Goal: Transaction & Acquisition: Purchase product/service

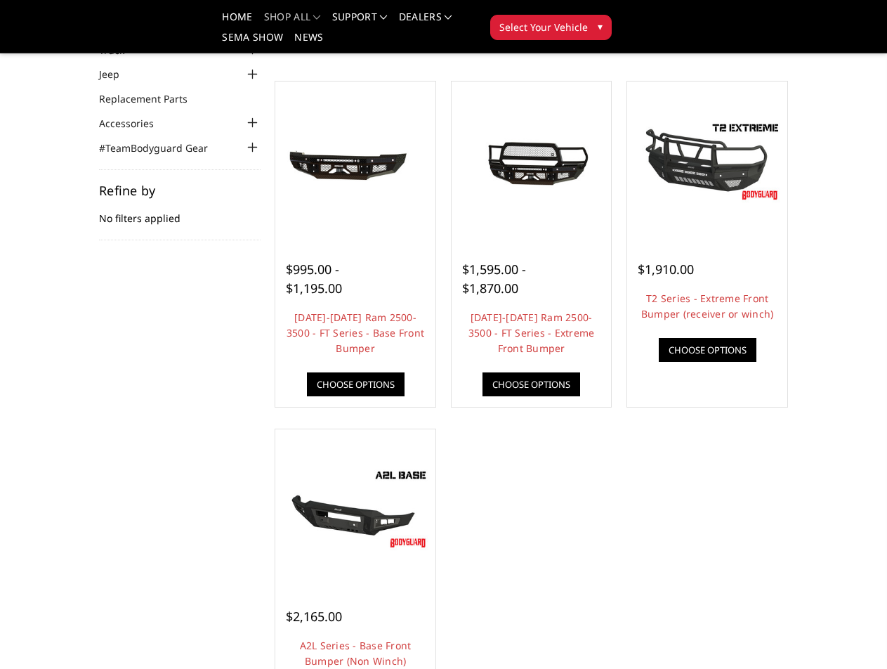
scroll to position [140, 0]
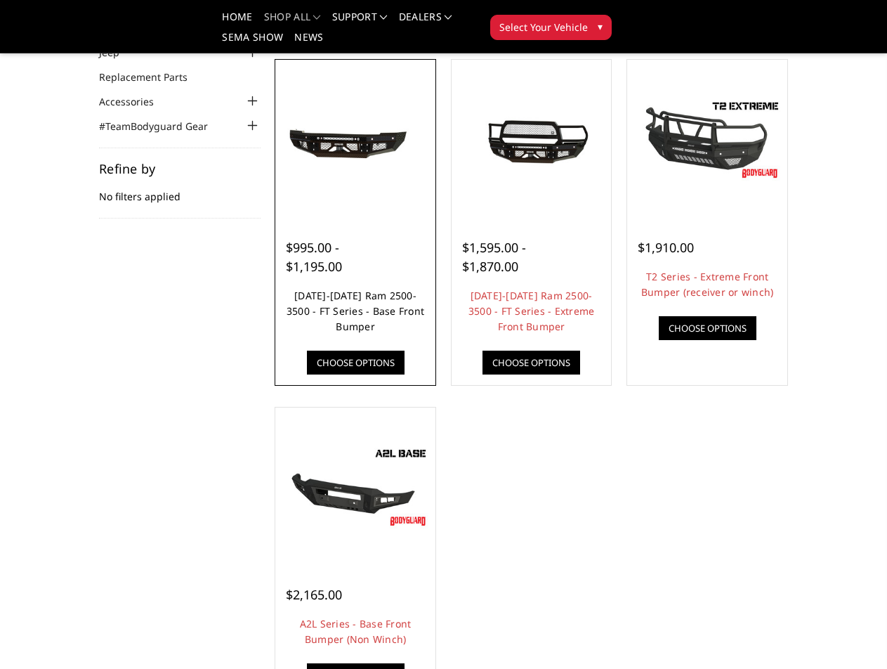
click at [381, 308] on link "[DATE]-[DATE] Ram 2500-3500 - FT Series - Base Front Bumper" at bounding box center [356, 311] width 138 height 44
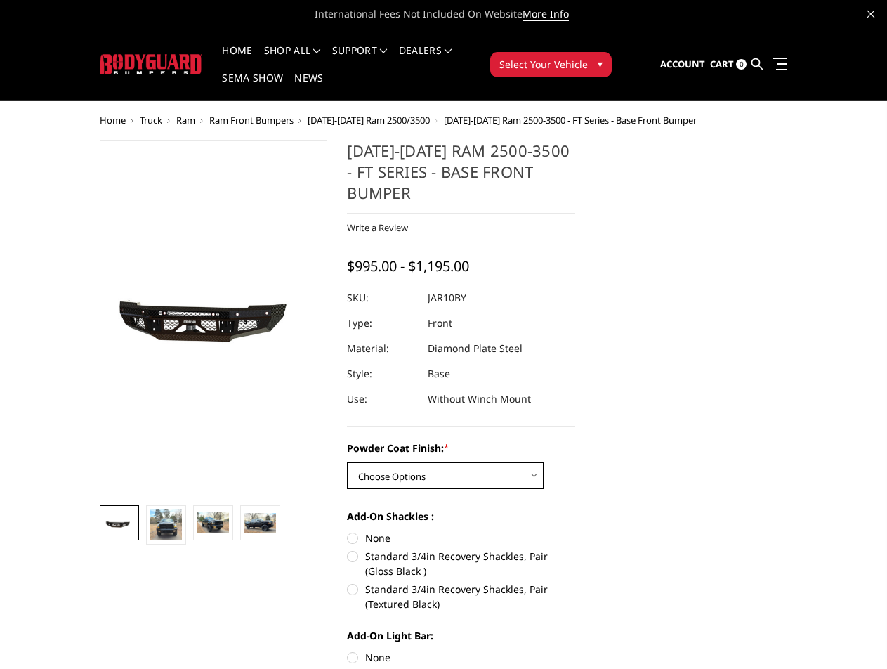
click at [514, 462] on select "Choose Options Bare Metal Gloss Black Powder Coat Textured Black Powder Coat" at bounding box center [445, 475] width 197 height 27
select select "3371"
click at [347, 462] on select "Choose Options Bare Metal Gloss Black Powder Coat Textured Black Powder Coat" at bounding box center [445, 475] width 197 height 27
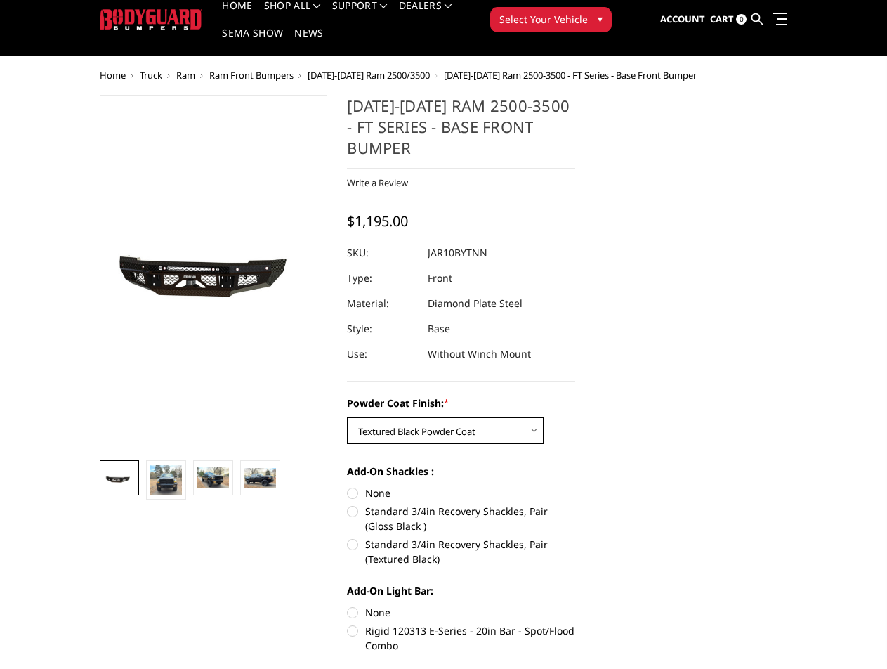
scroll to position [70, 0]
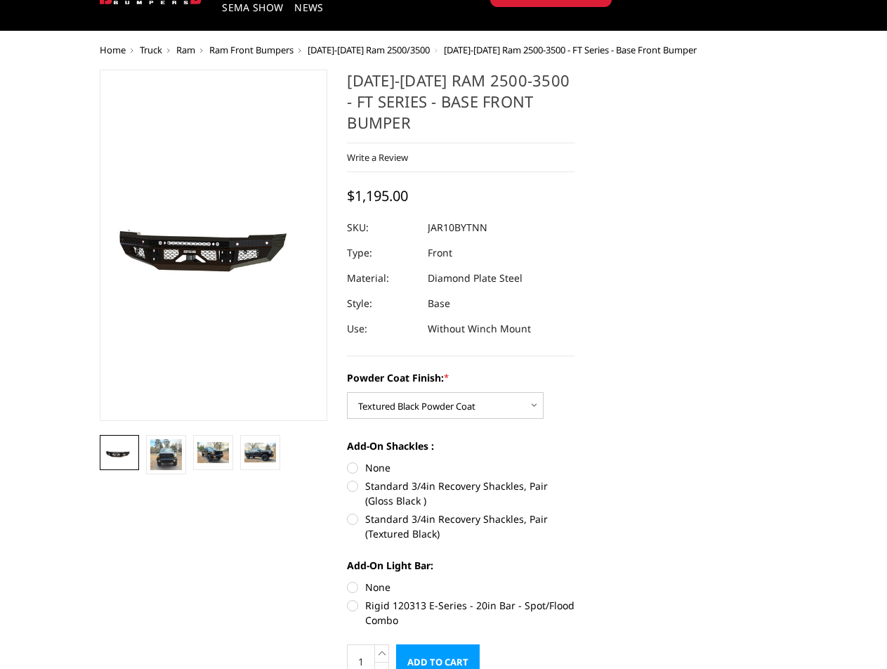
click at [356, 478] on label "Standard 3/4in Recovery Shackles, Pair (Gloss Black )" at bounding box center [461, 493] width 228 height 30
click at [575, 461] on input "Standard 3/4in Recovery Shackles, Pair (Gloss Black )" at bounding box center [575, 460] width 1 height 1
radio input "true"
click at [355, 511] on label "Standard 3/4in Recovery Shackles, Pair (Textured Black)" at bounding box center [461, 526] width 228 height 30
click at [575, 479] on input "Standard 3/4in Recovery Shackles, Pair (Textured Black)" at bounding box center [575, 478] width 1 height 1
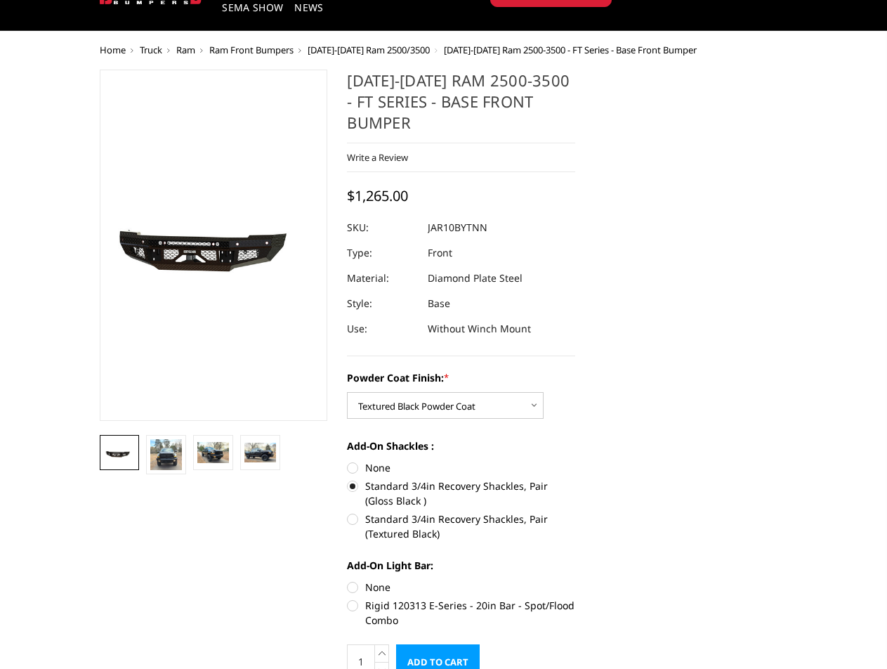
radio input "true"
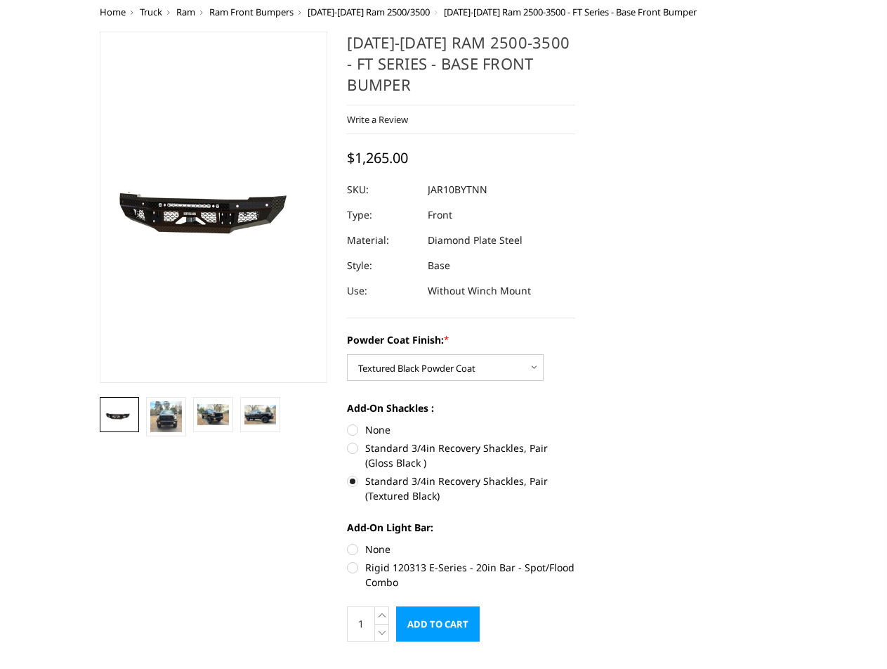
scroll to position [140, 0]
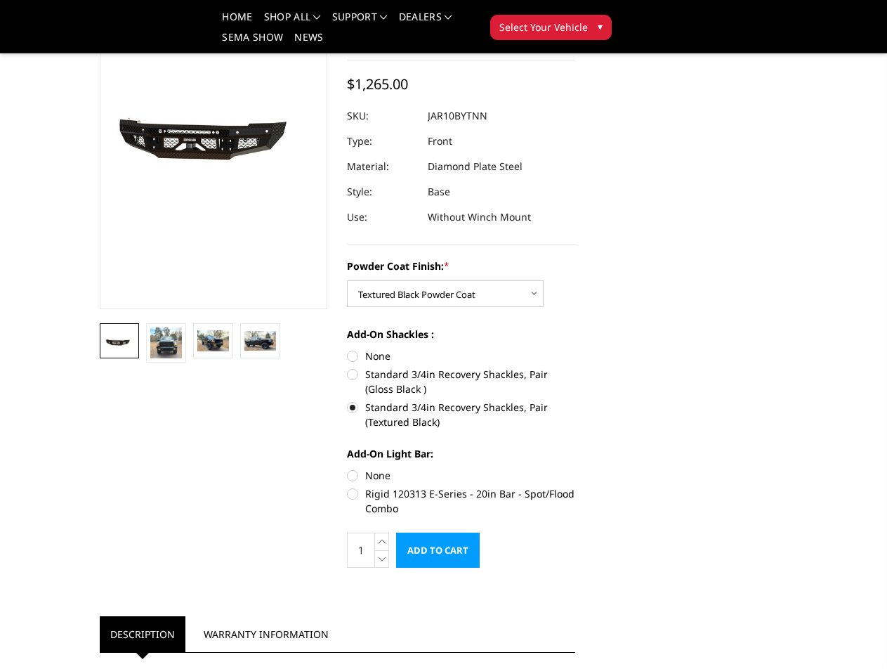
click at [356, 468] on label "None" at bounding box center [461, 475] width 228 height 15
click at [348, 468] on input "None" at bounding box center [347, 468] width 1 height 1
radio input "true"
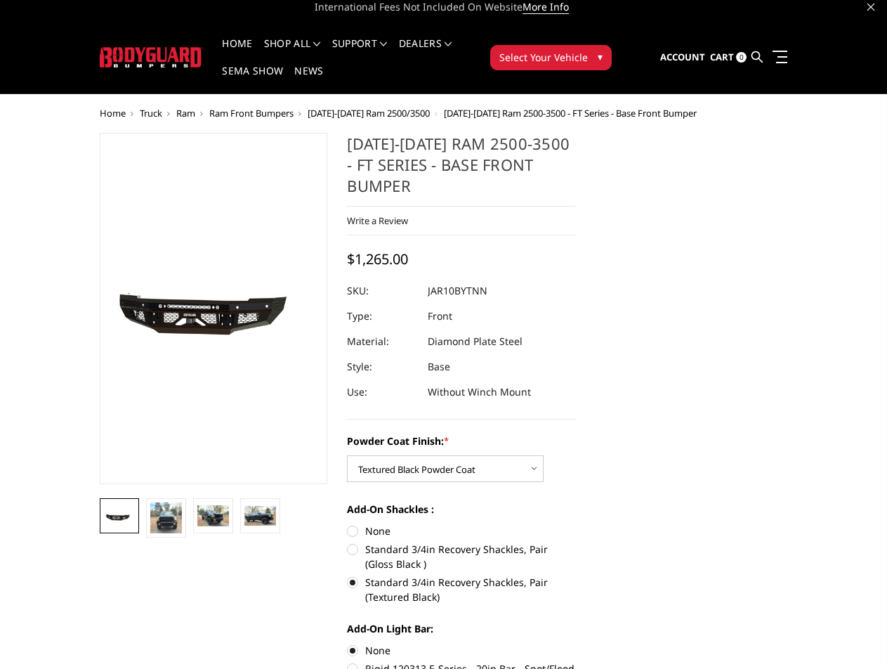
scroll to position [0, 0]
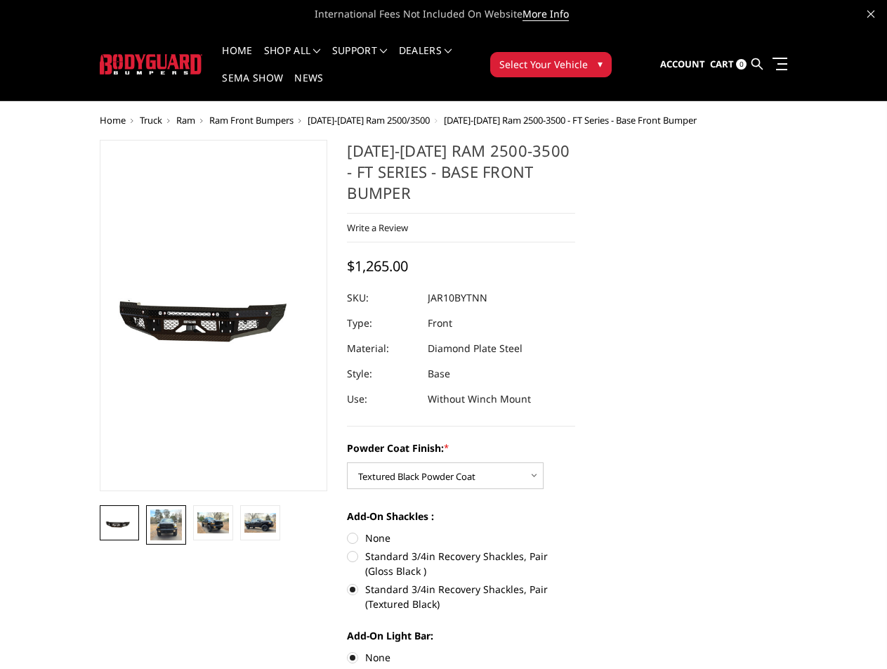
click at [157, 526] on img at bounding box center [166, 524] width 32 height 31
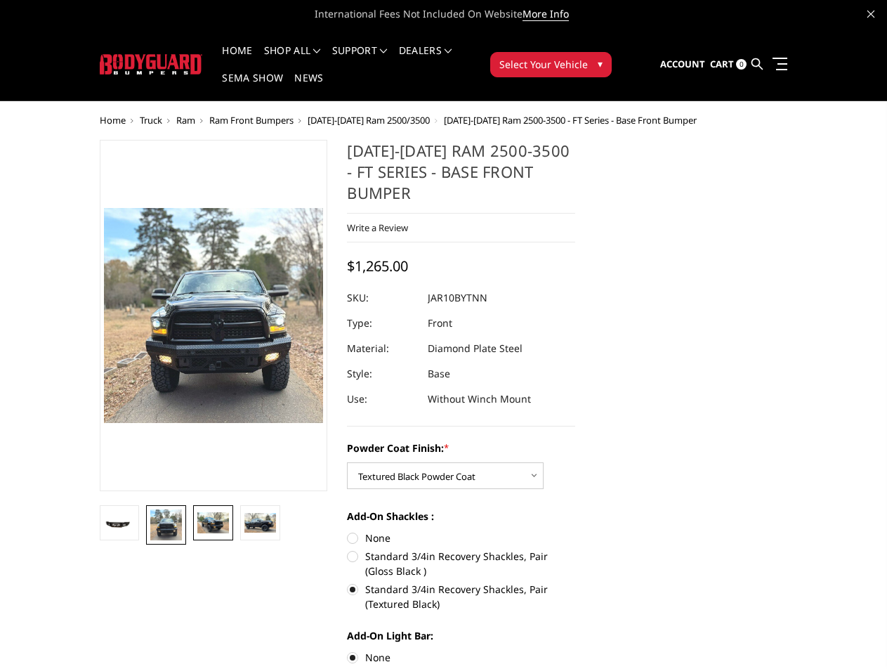
click at [209, 518] on img at bounding box center [213, 522] width 32 height 21
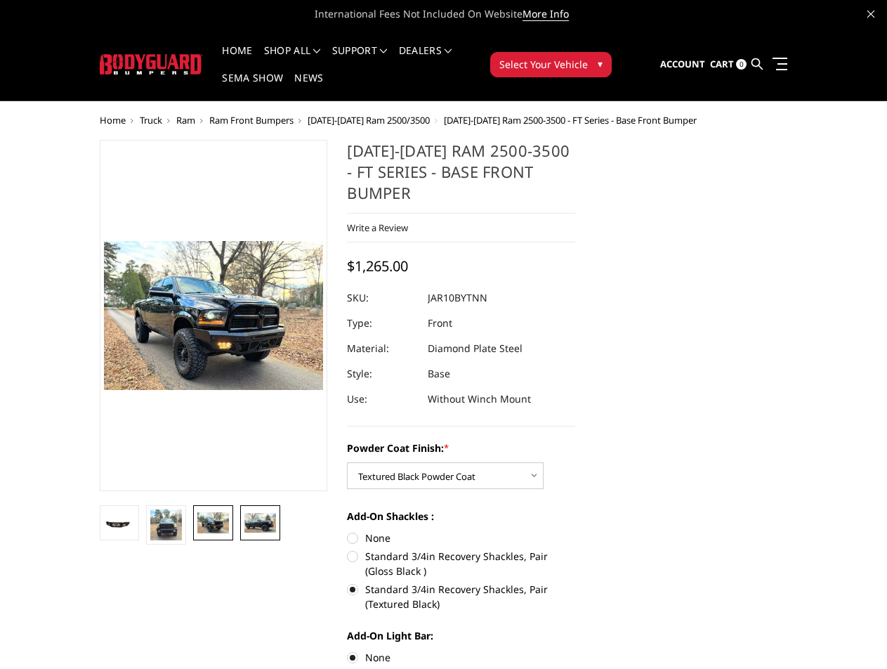
click at [248, 511] on link at bounding box center [260, 522] width 40 height 35
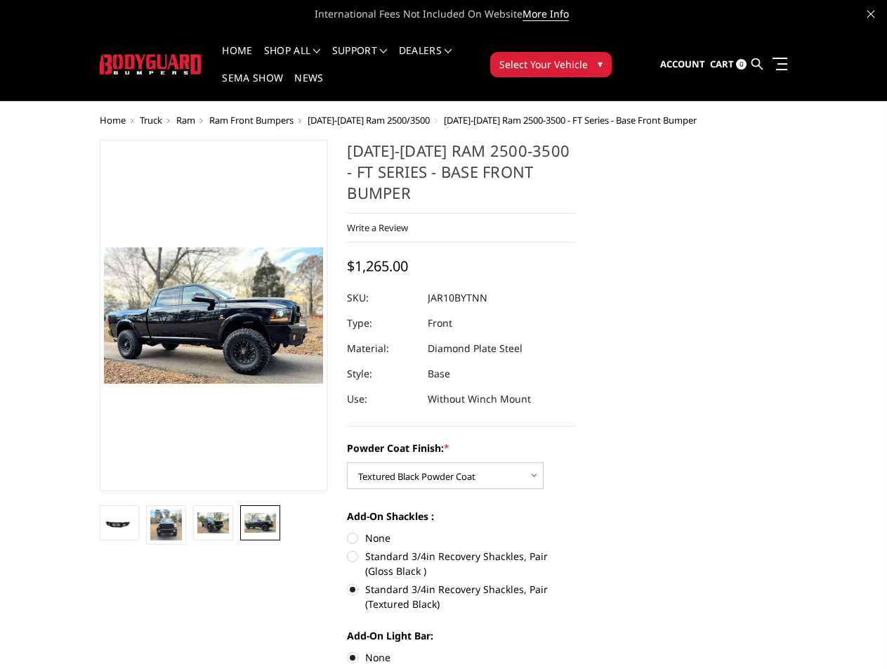
click at [263, 507] on link at bounding box center [260, 522] width 40 height 35
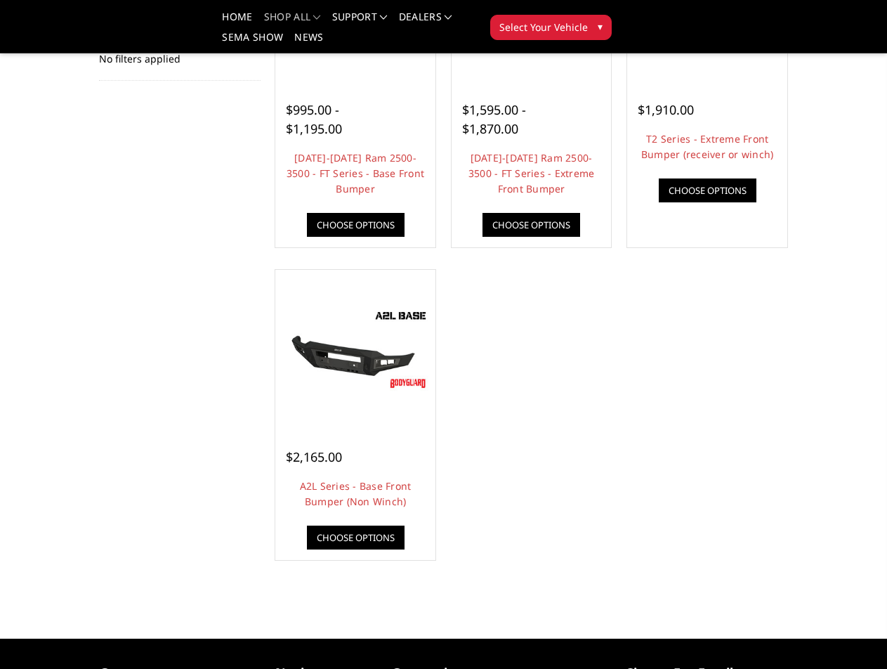
scroll to position [281, 0]
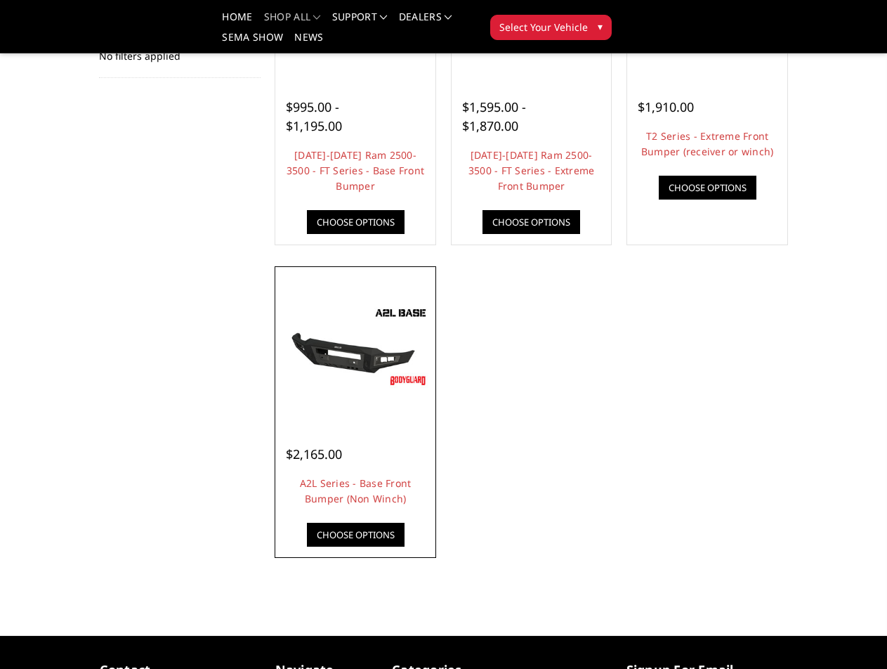
click at [386, 512] on div "$2,165.00 A2L Series - Base Front Bumper (Non Winch) Low-profile & light-weight…" at bounding box center [355, 488] width 153 height 131
click at [382, 504] on link "A2L Series - Base Front Bumper (Non Winch)" at bounding box center [356, 490] width 112 height 29
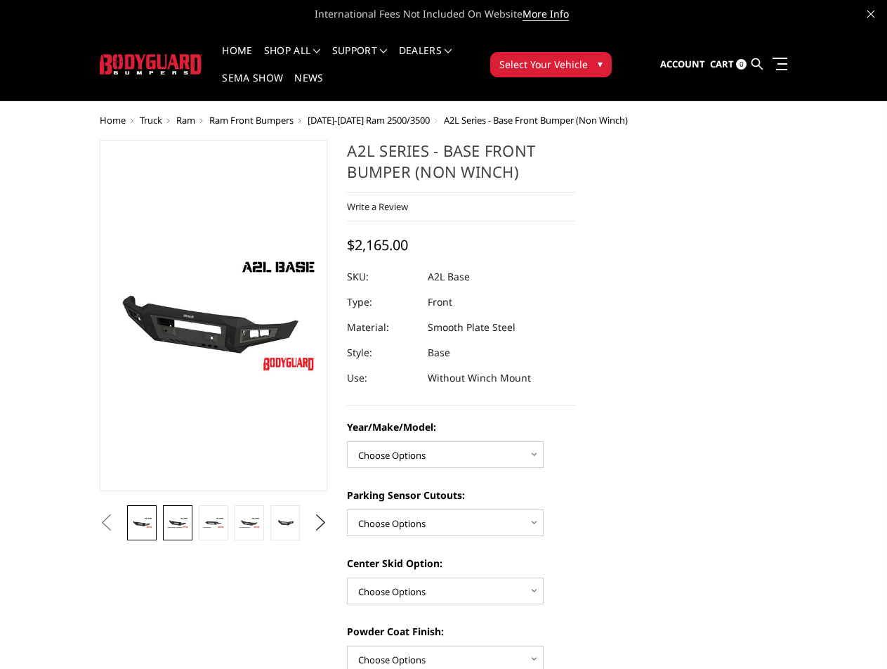
click at [177, 518] on img at bounding box center [177, 522] width 20 height 11
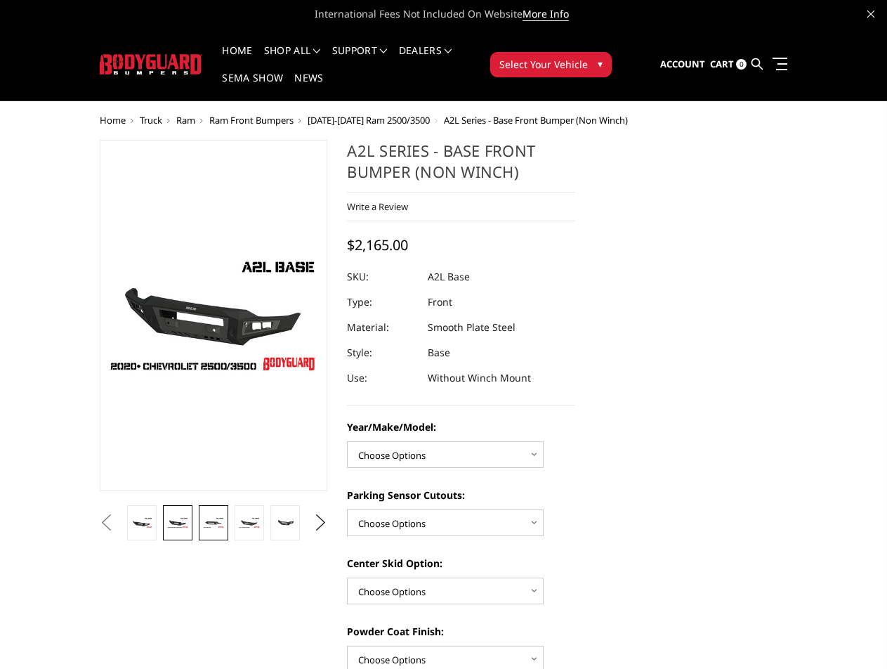
click at [211, 516] on link at bounding box center [213, 522] width 29 height 35
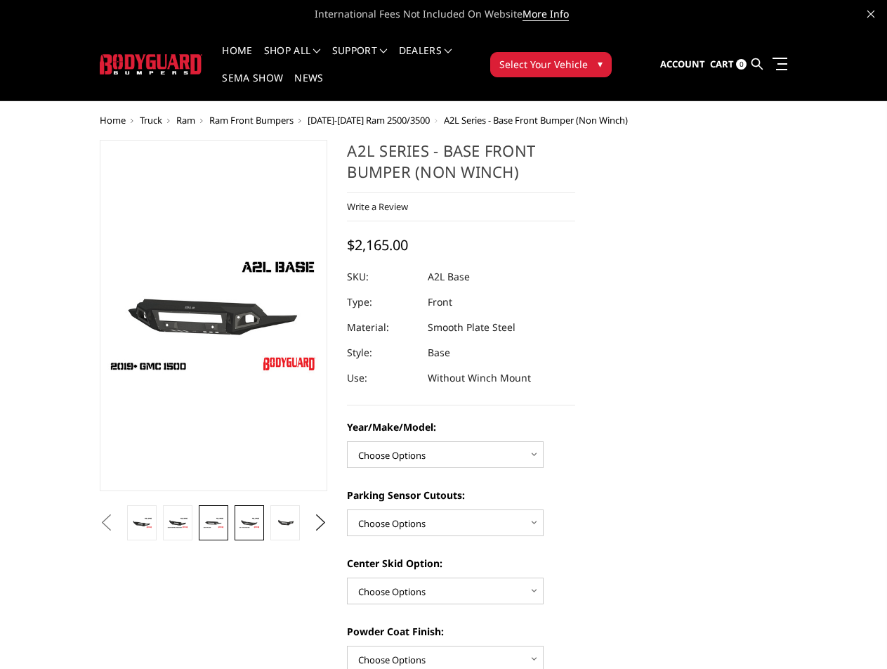
click at [235, 518] on link at bounding box center [249, 522] width 29 height 35
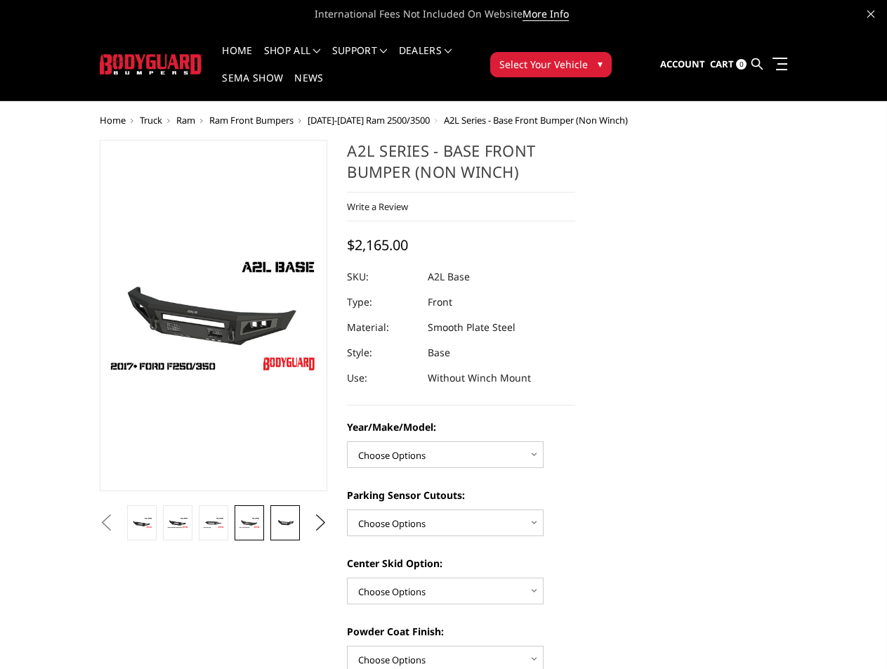
click at [276, 521] on img at bounding box center [285, 523] width 20 height 10
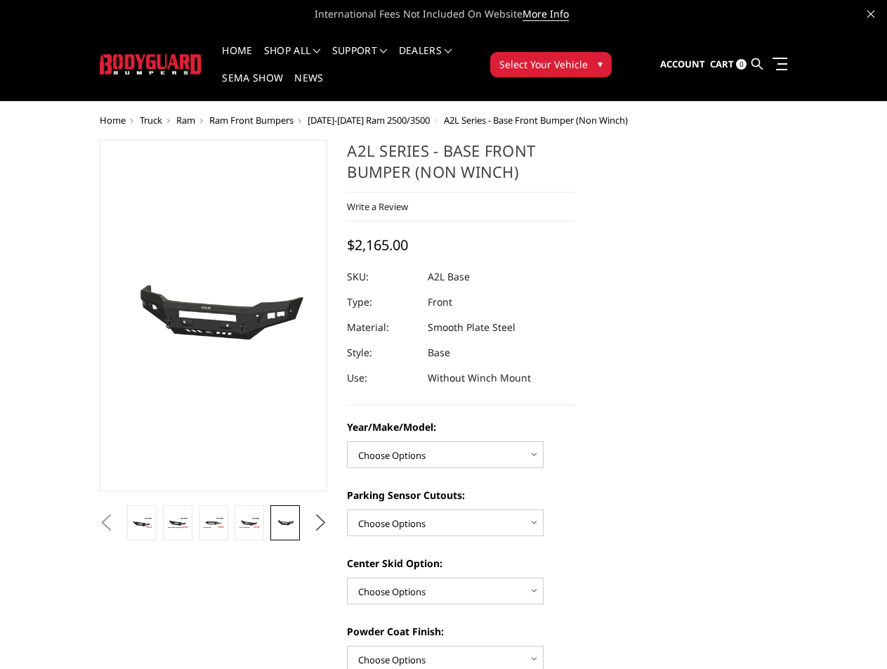
click at [321, 516] on button "Next" at bounding box center [320, 522] width 21 height 21
click at [270, 528] on li at bounding box center [286, 522] width 36 height 35
click at [280, 526] on img at bounding box center [285, 522] width 20 height 13
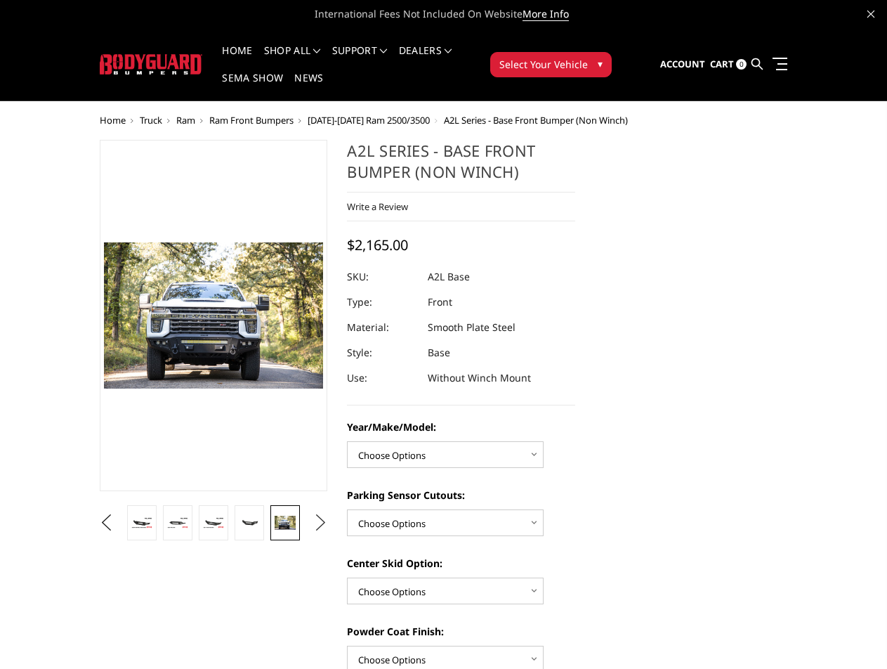
click at [320, 513] on button "Next" at bounding box center [320, 522] width 21 height 21
click at [289, 524] on img at bounding box center [285, 522] width 20 height 13
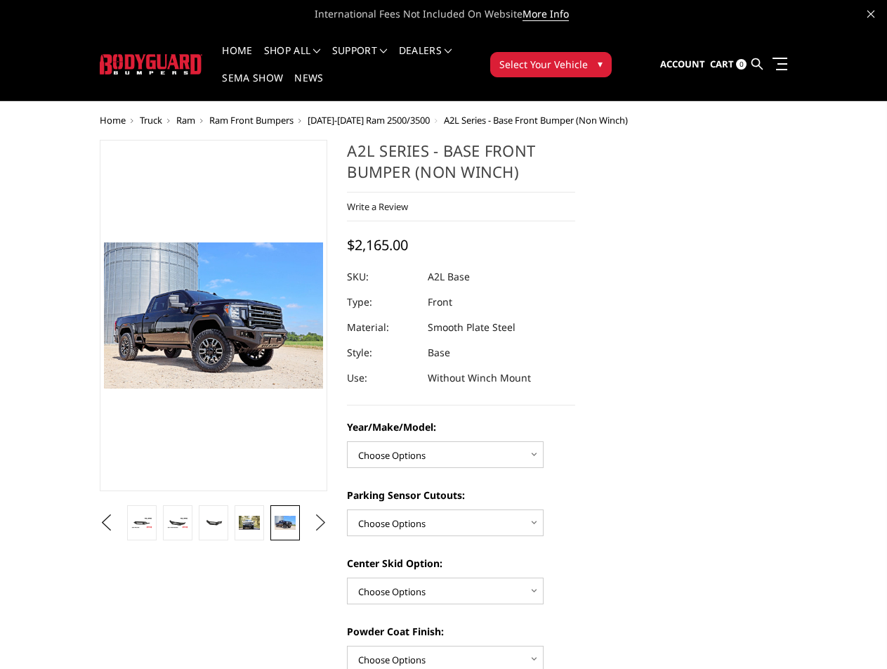
click at [310, 518] on button "Next" at bounding box center [320, 522] width 21 height 21
click at [291, 525] on img at bounding box center [285, 522] width 20 height 13
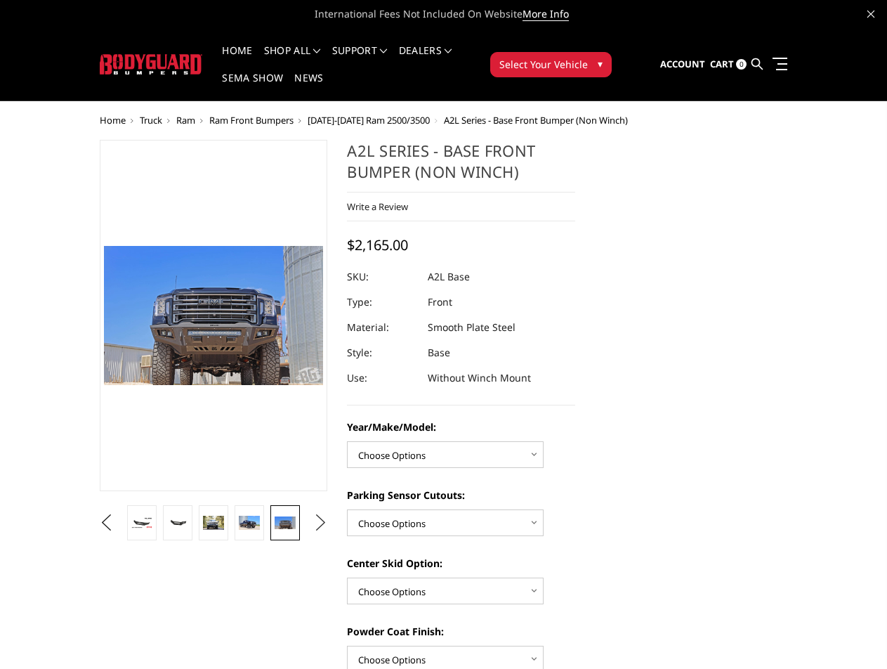
click at [310, 523] on button "Next" at bounding box center [320, 522] width 21 height 21
click at [297, 527] on link at bounding box center [284, 522] width 29 height 35
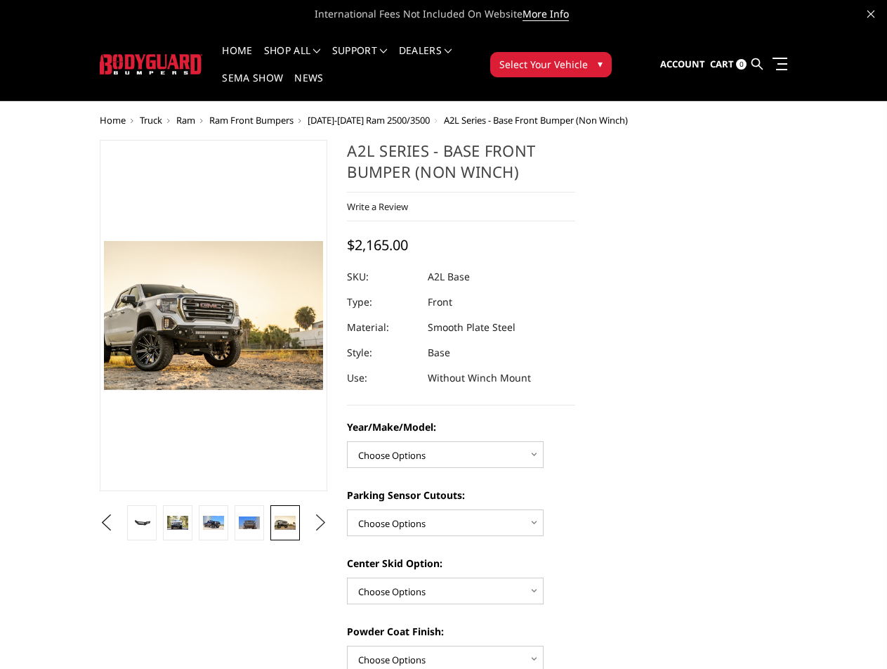
click at [317, 523] on button "Next" at bounding box center [320, 522] width 21 height 21
click at [294, 526] on img at bounding box center [285, 522] width 20 height 13
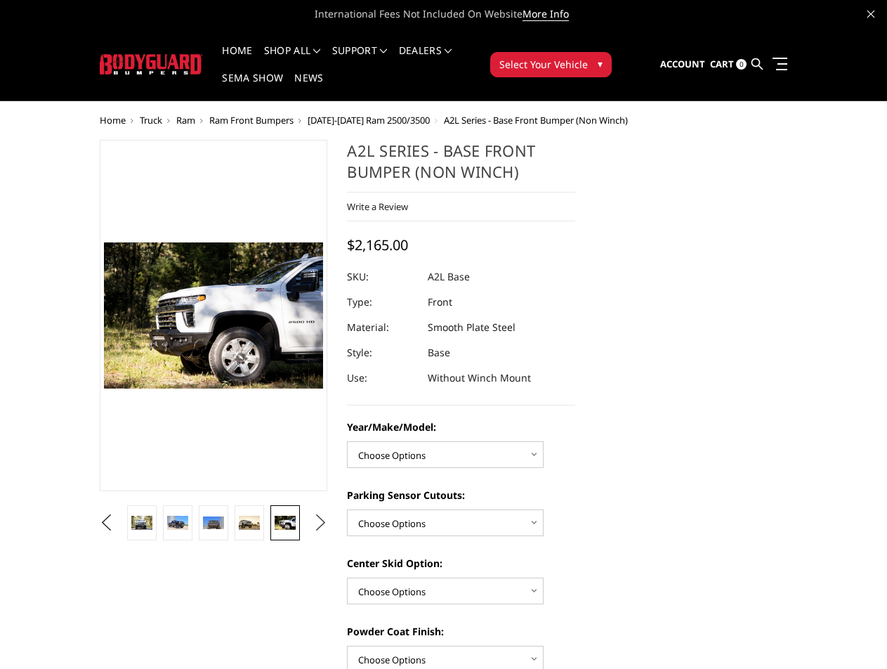
click at [313, 521] on button "Next" at bounding box center [320, 522] width 21 height 21
click at [289, 530] on link at bounding box center [284, 522] width 29 height 35
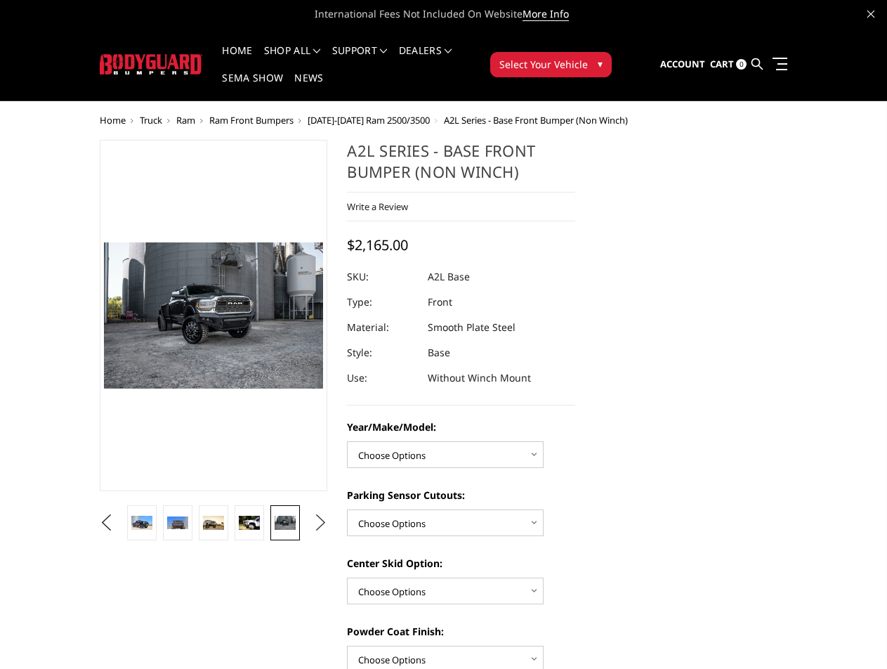
click at [318, 522] on button "Next" at bounding box center [320, 522] width 21 height 21
